Goal: Task Accomplishment & Management: Use online tool/utility

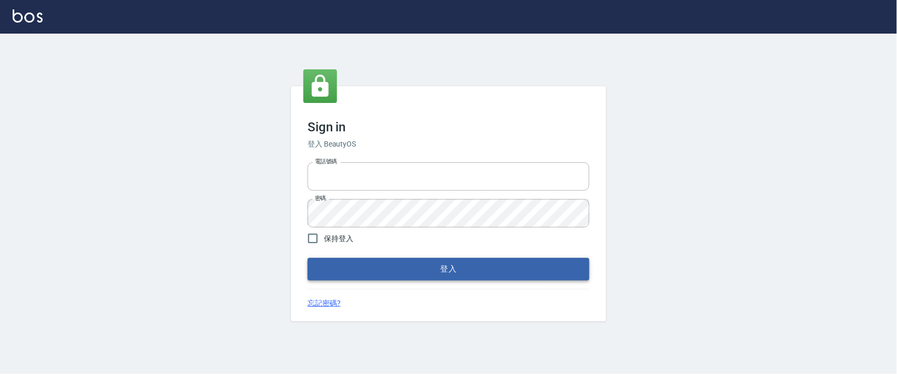
type input "0927987640"
click at [380, 270] on button "登入" at bounding box center [449, 269] width 282 height 22
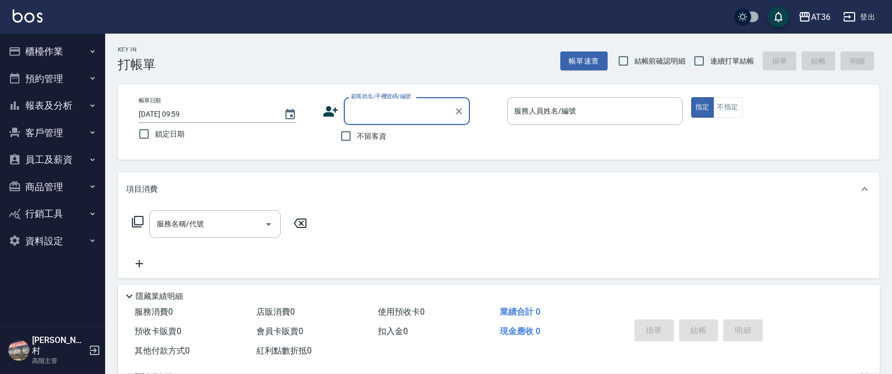
click at [66, 46] on button "櫃檯作業" at bounding box center [52, 51] width 97 height 27
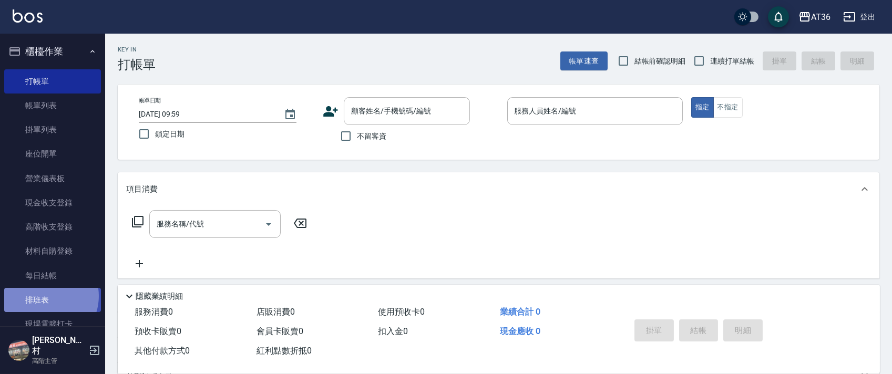
click at [43, 297] on link "排班表" at bounding box center [52, 300] width 97 height 24
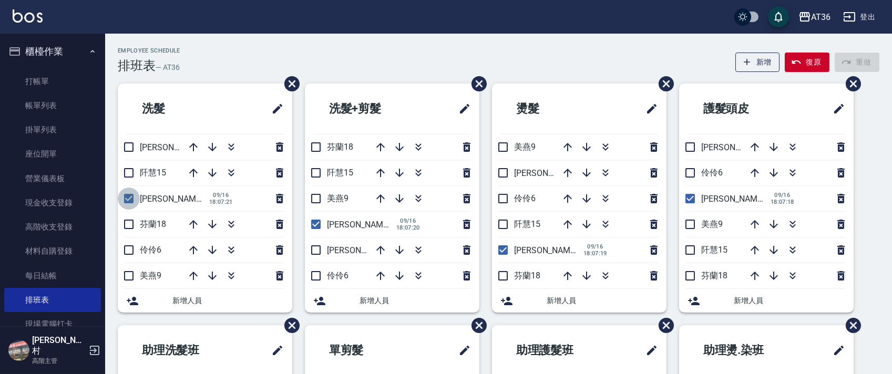
click at [129, 198] on input "checkbox" at bounding box center [129, 199] width 22 height 22
checkbox input "false"
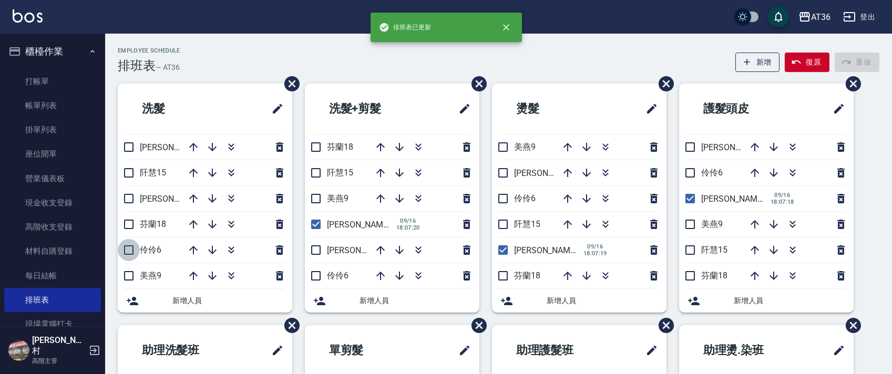
click at [130, 248] on input "checkbox" at bounding box center [129, 250] width 22 height 22
checkbox input "true"
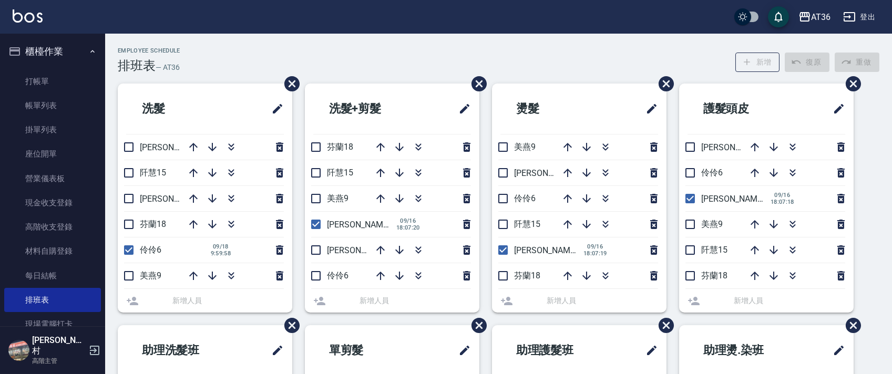
click at [135, 220] on input "checkbox" at bounding box center [129, 224] width 22 height 22
checkbox input "true"
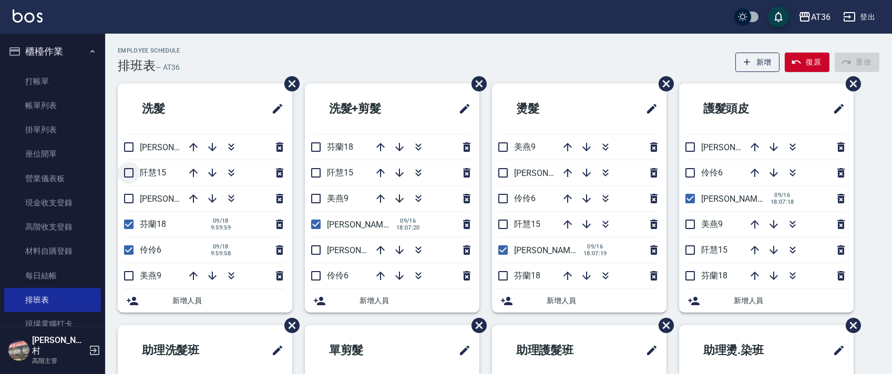
click at [128, 171] on input "checkbox" at bounding box center [129, 173] width 22 height 22
checkbox input "true"
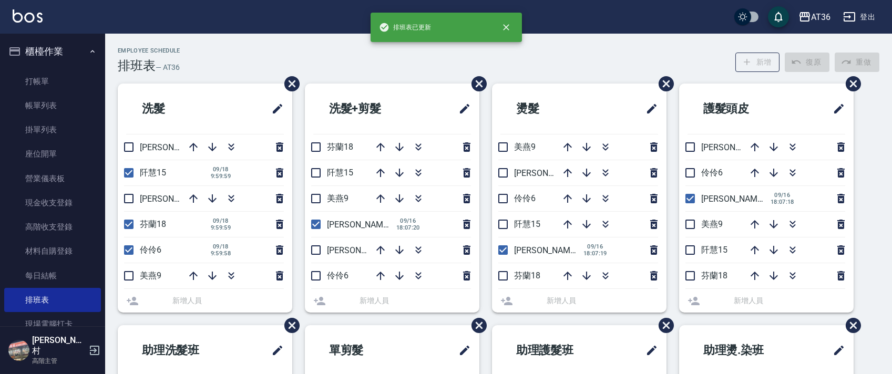
click at [128, 142] on input "checkbox" at bounding box center [129, 147] width 22 height 22
checkbox input "true"
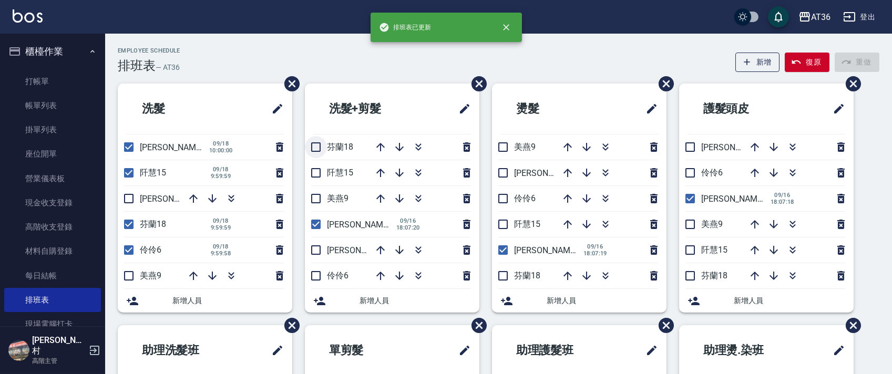
click at [318, 146] on input "checkbox" at bounding box center [316, 147] width 22 height 22
checkbox input "true"
click at [318, 174] on input "checkbox" at bounding box center [316, 173] width 22 height 22
checkbox input "true"
click at [314, 228] on input "checkbox" at bounding box center [316, 224] width 22 height 22
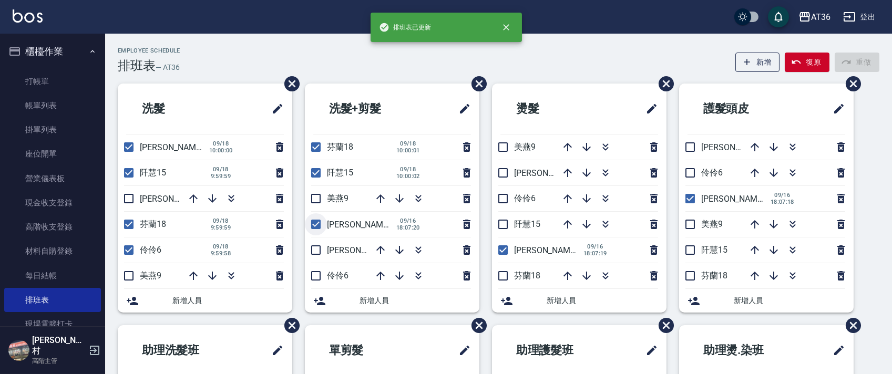
checkbox input "false"
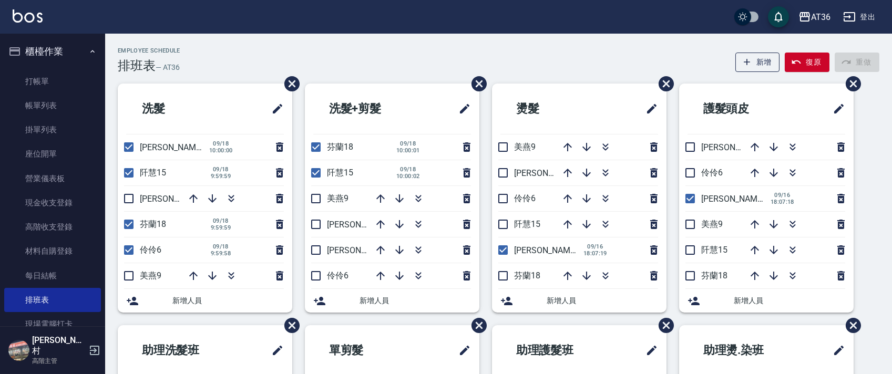
click at [315, 252] on input "checkbox" at bounding box center [316, 250] width 22 height 22
checkbox input "true"
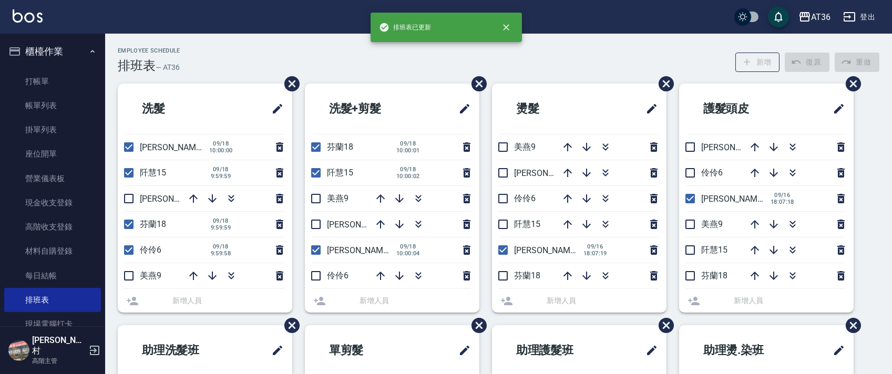
click at [317, 277] on li "伶伶6" at bounding box center [392, 275] width 175 height 25
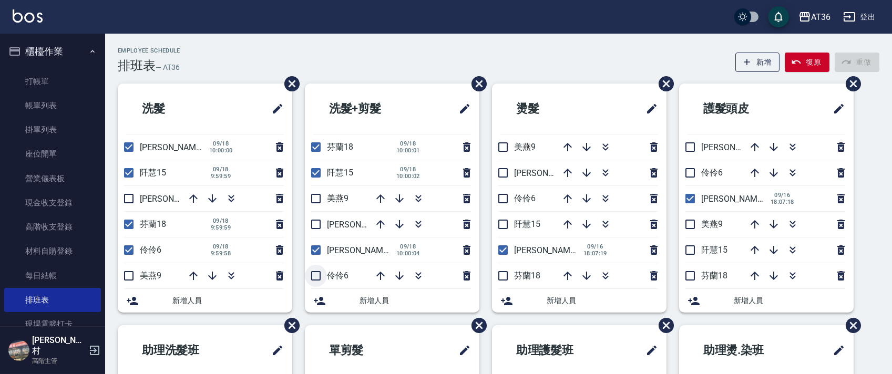
click at [318, 276] on input "checkbox" at bounding box center [316, 276] width 22 height 22
checkbox input "true"
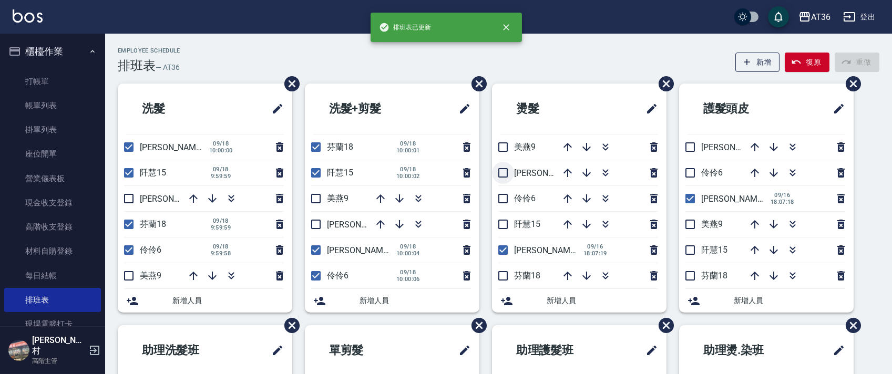
click at [505, 170] on input "checkbox" at bounding box center [503, 173] width 22 height 22
checkbox input "true"
click at [503, 201] on input "checkbox" at bounding box center [503, 199] width 22 height 22
checkbox input "true"
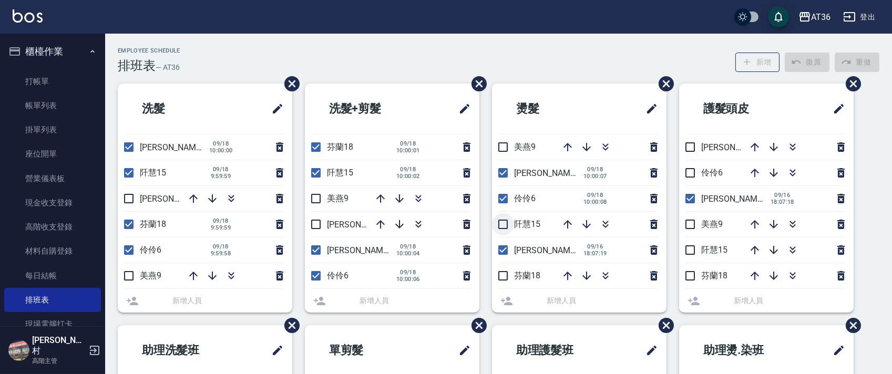
click at [500, 227] on input "checkbox" at bounding box center [503, 224] width 22 height 22
checkbox input "true"
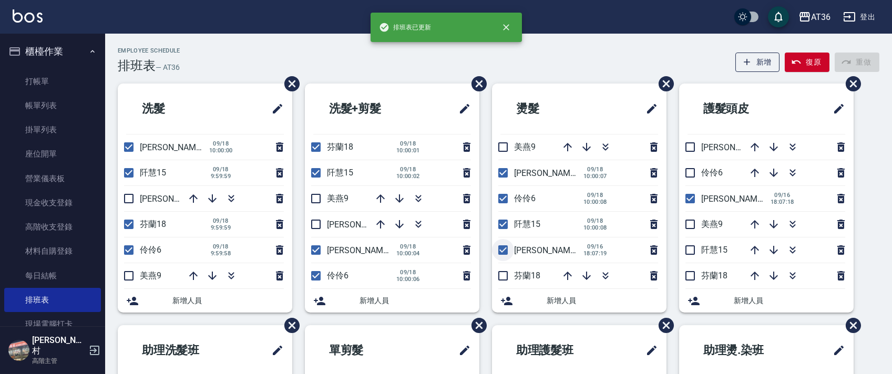
click at [502, 247] on input "checkbox" at bounding box center [503, 250] width 22 height 22
checkbox input "false"
click at [505, 274] on input "checkbox" at bounding box center [503, 276] width 22 height 22
checkbox input "true"
click at [693, 147] on input "checkbox" at bounding box center [690, 147] width 22 height 22
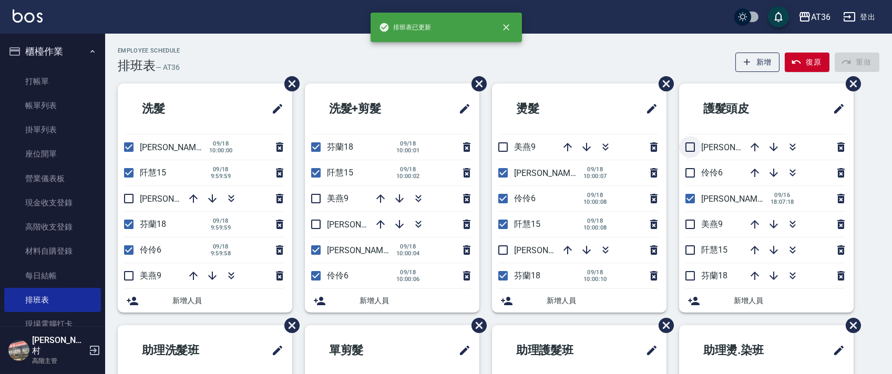
checkbox input "true"
click at [693, 176] on input "checkbox" at bounding box center [690, 173] width 22 height 22
checkbox input "true"
click at [689, 198] on input "checkbox" at bounding box center [690, 199] width 22 height 22
checkbox input "false"
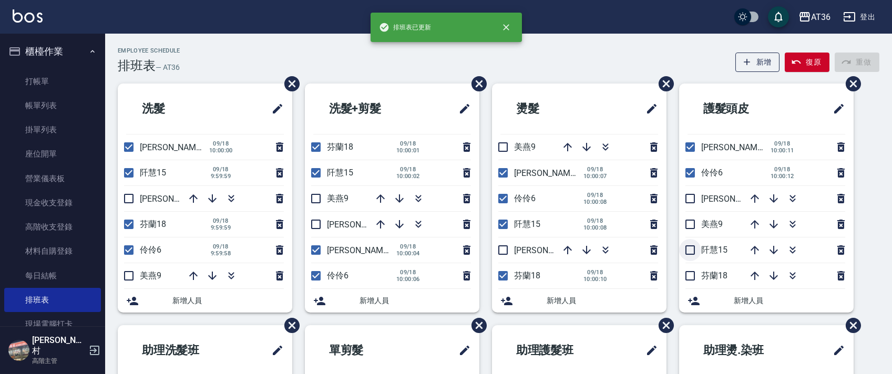
click at [689, 249] on input "checkbox" at bounding box center [690, 250] width 22 height 22
checkbox input "true"
click at [694, 276] on input "checkbox" at bounding box center [690, 276] width 22 height 22
checkbox input "true"
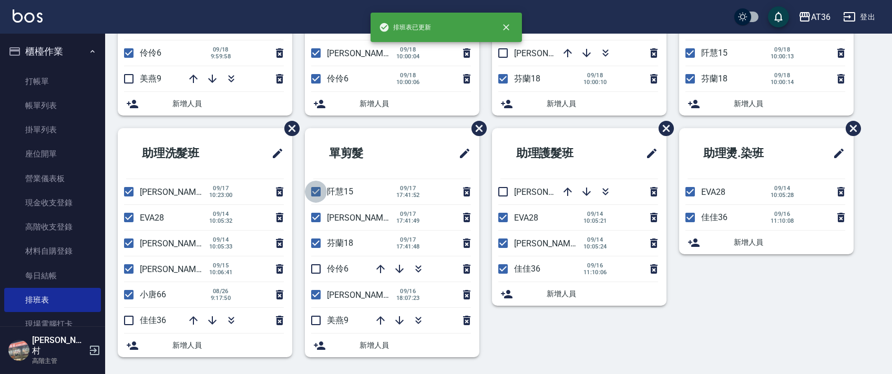
click at [320, 196] on input "checkbox" at bounding box center [316, 192] width 22 height 22
checkbox input "false"
click at [317, 215] on input "checkbox" at bounding box center [316, 218] width 22 height 22
click at [319, 217] on input "checkbox" at bounding box center [316, 218] width 22 height 22
checkbox input "true"
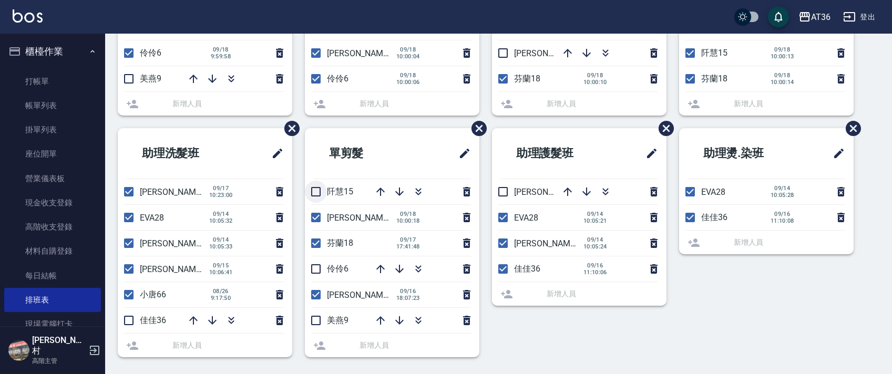
click at [316, 188] on input "checkbox" at bounding box center [316, 192] width 22 height 22
checkbox input "true"
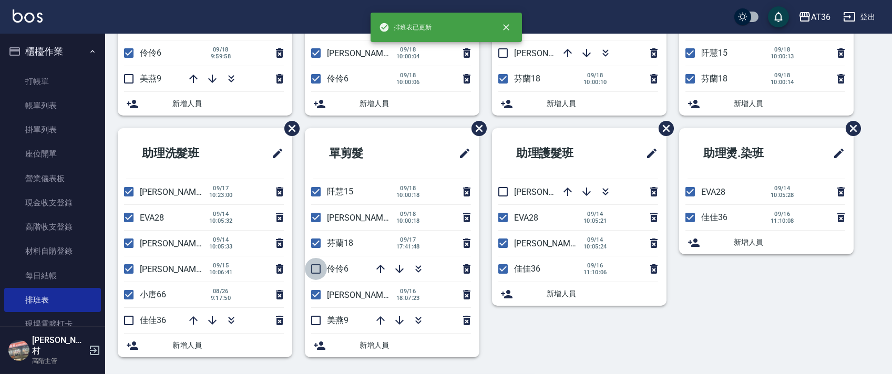
click at [316, 267] on input "checkbox" at bounding box center [316, 269] width 22 height 22
checkbox input "true"
click at [318, 293] on input "checkbox" at bounding box center [316, 295] width 22 height 22
checkbox input "false"
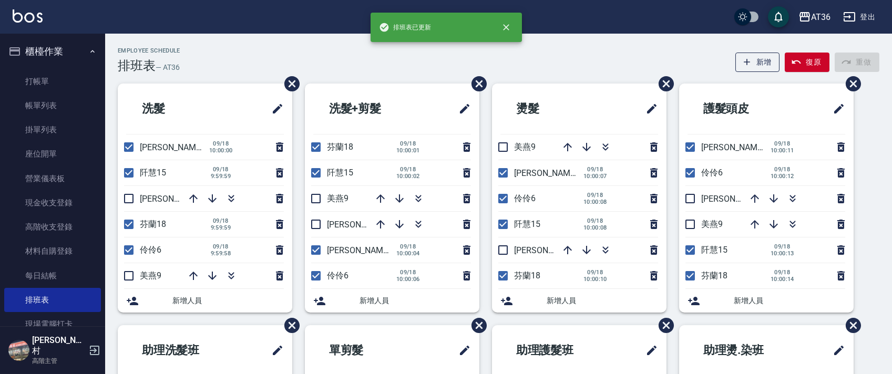
click at [381, 80] on div "Employee Schedule 排班表 — AT36 新增 復原 重做 洗髮 小鳳16 09/18 10:00:00 阡慧15 09/18 9:59:59…" at bounding box center [498, 307] width 787 height 520
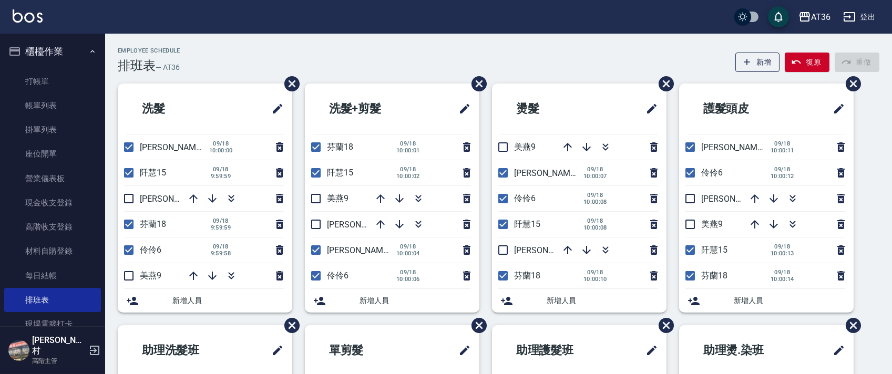
click at [209, 33] on div "AT36 登出" at bounding box center [446, 17] width 892 height 34
click at [374, 195] on icon "button" at bounding box center [380, 198] width 13 height 13
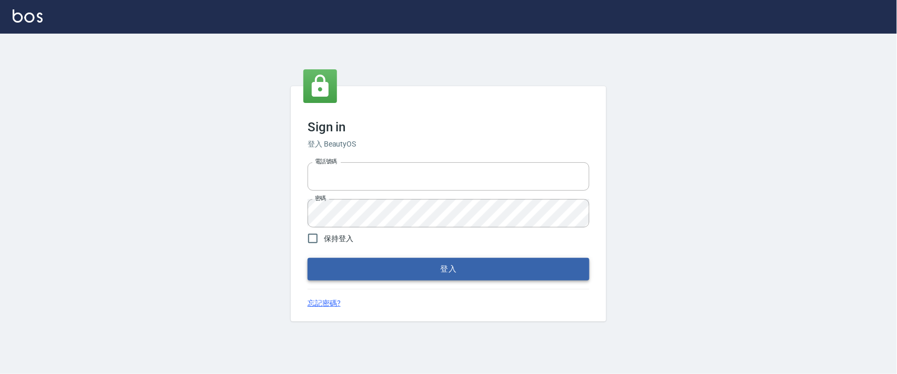
type input "0927987640"
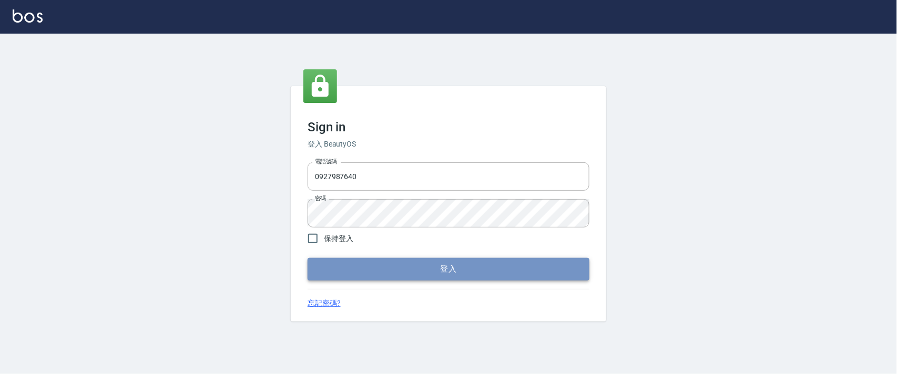
click at [448, 274] on button "登入" at bounding box center [449, 269] width 282 height 22
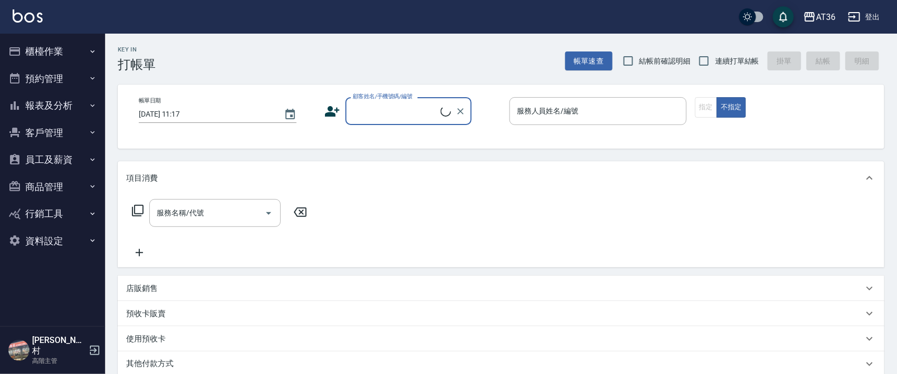
click at [66, 50] on button "櫃檯作業" at bounding box center [52, 51] width 97 height 27
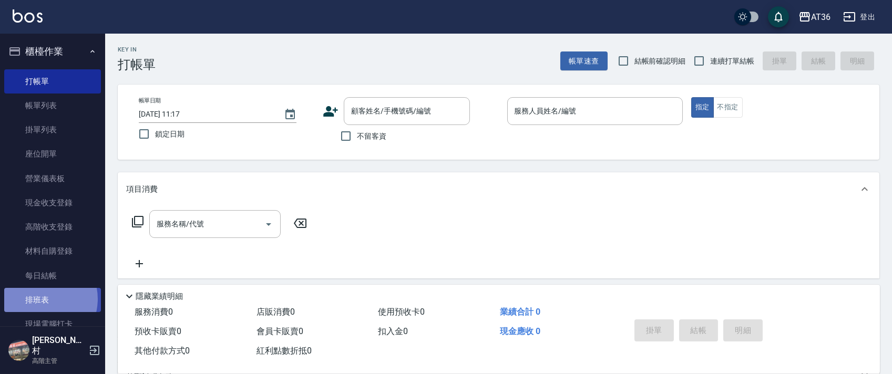
click at [39, 299] on link "排班表" at bounding box center [52, 300] width 97 height 24
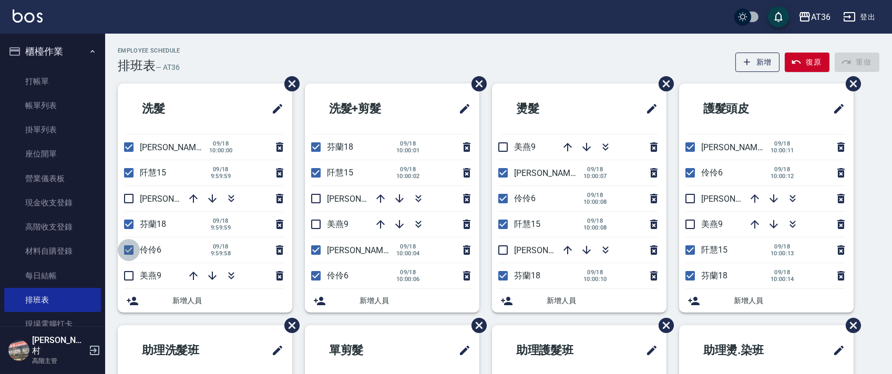
click at [129, 249] on input "checkbox" at bounding box center [129, 250] width 22 height 22
checkbox input "false"
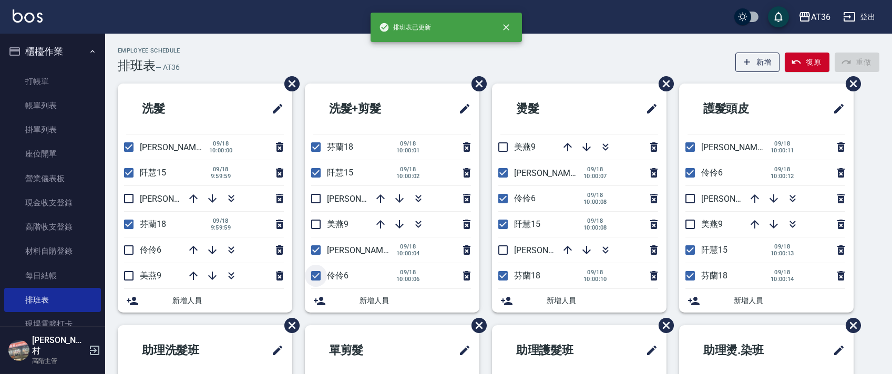
click at [316, 276] on input "checkbox" at bounding box center [316, 276] width 22 height 22
checkbox input "false"
click at [503, 200] on input "checkbox" at bounding box center [503, 199] width 22 height 22
checkbox input "false"
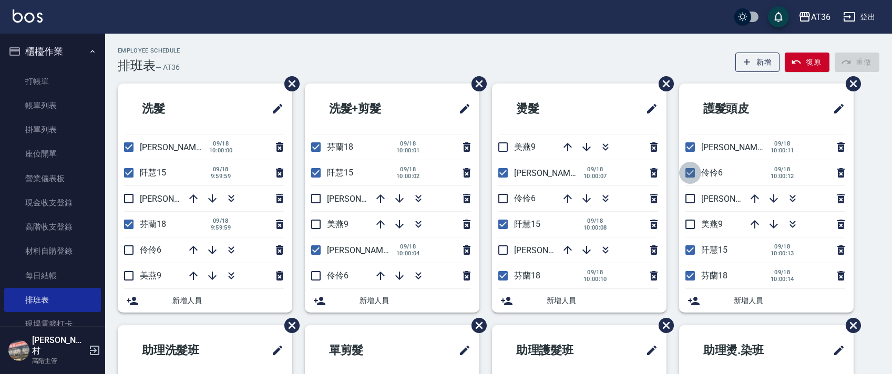
click at [692, 175] on input "checkbox" at bounding box center [690, 173] width 22 height 22
checkbox input "false"
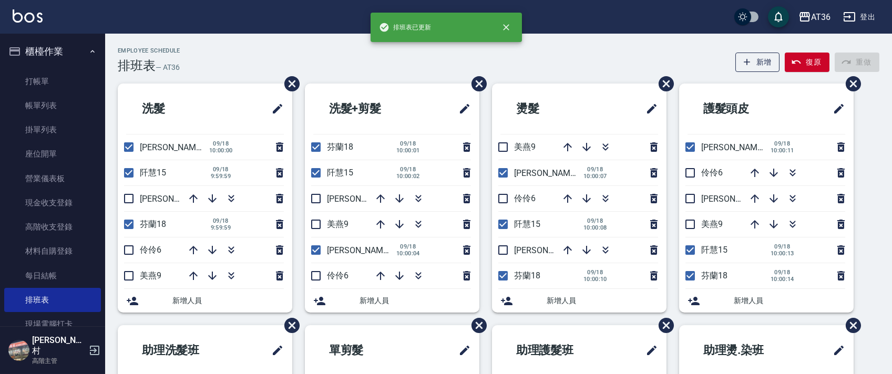
scroll to position [197, 0]
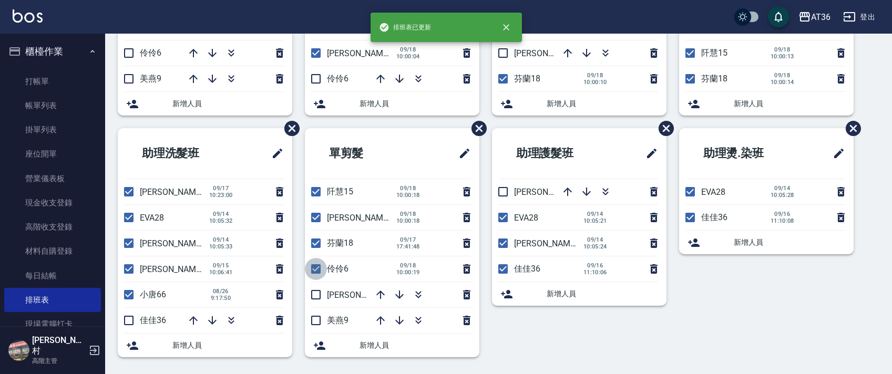
click at [317, 272] on input "checkbox" at bounding box center [316, 269] width 22 height 22
checkbox input "false"
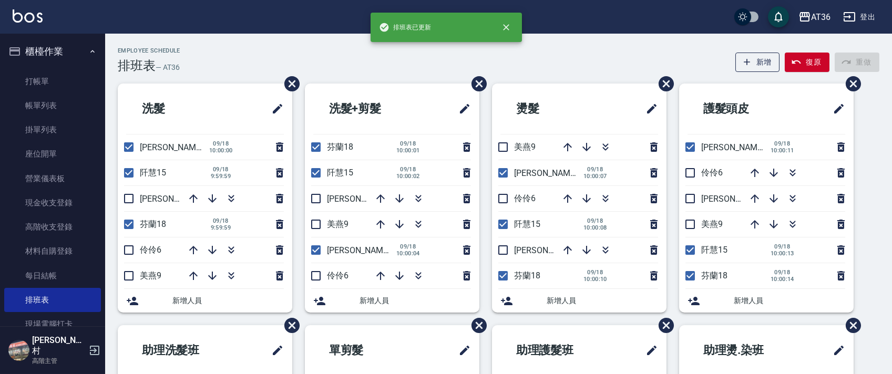
click at [396, 69] on div "Employee Schedule 排班表 — AT36 新增 復原 重做" at bounding box center [499, 60] width 762 height 26
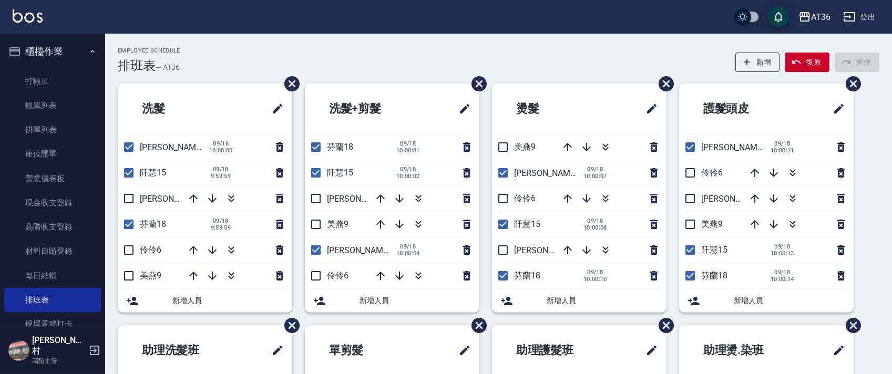
click at [258, 42] on div "Employee Schedule 排班表 — AT36 新增 復原 重做 洗髮 小鳳16 [DATE] 10:00:00 [PERSON_NAME]15 […" at bounding box center [498, 303] width 787 height 538
click at [591, 45] on div "Employee Schedule 排班表 — AT36 新增 復原 重做 洗髮 小鳳16 [DATE] 10:00:00 [PERSON_NAME]15 […" at bounding box center [498, 303] width 787 height 538
click at [212, 64] on div "Employee Schedule 排班表 — AT36 新增 復原 重做" at bounding box center [499, 60] width 762 height 26
click at [410, 66] on div "Employee Schedule 排班表 — AT36 新增 復原 重做" at bounding box center [499, 60] width 762 height 26
